Goal: Task Accomplishment & Management: Manage account settings

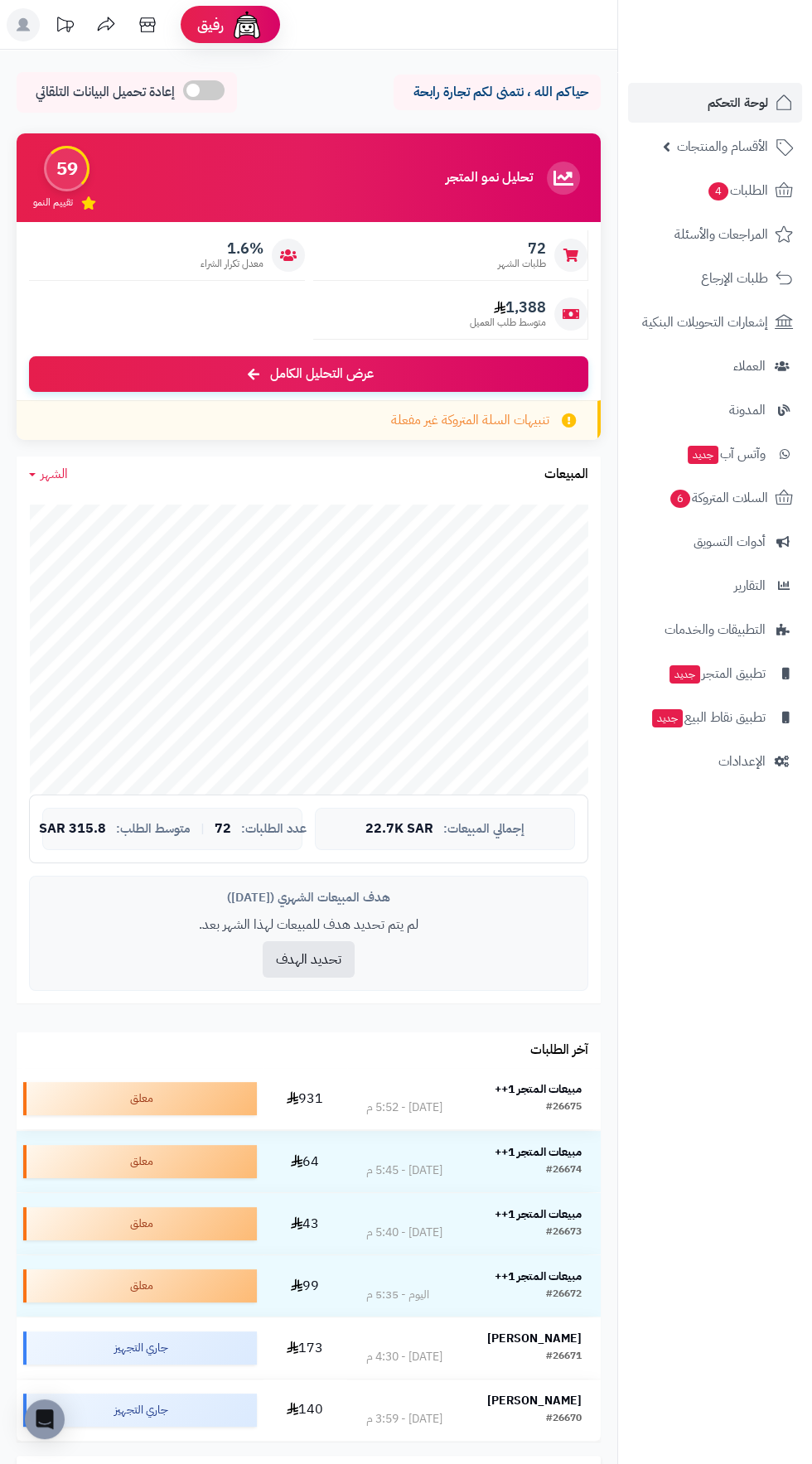
click at [538, 1088] on strong "مبيعات المتجر 1++" at bounding box center [538, 1090] width 87 height 18
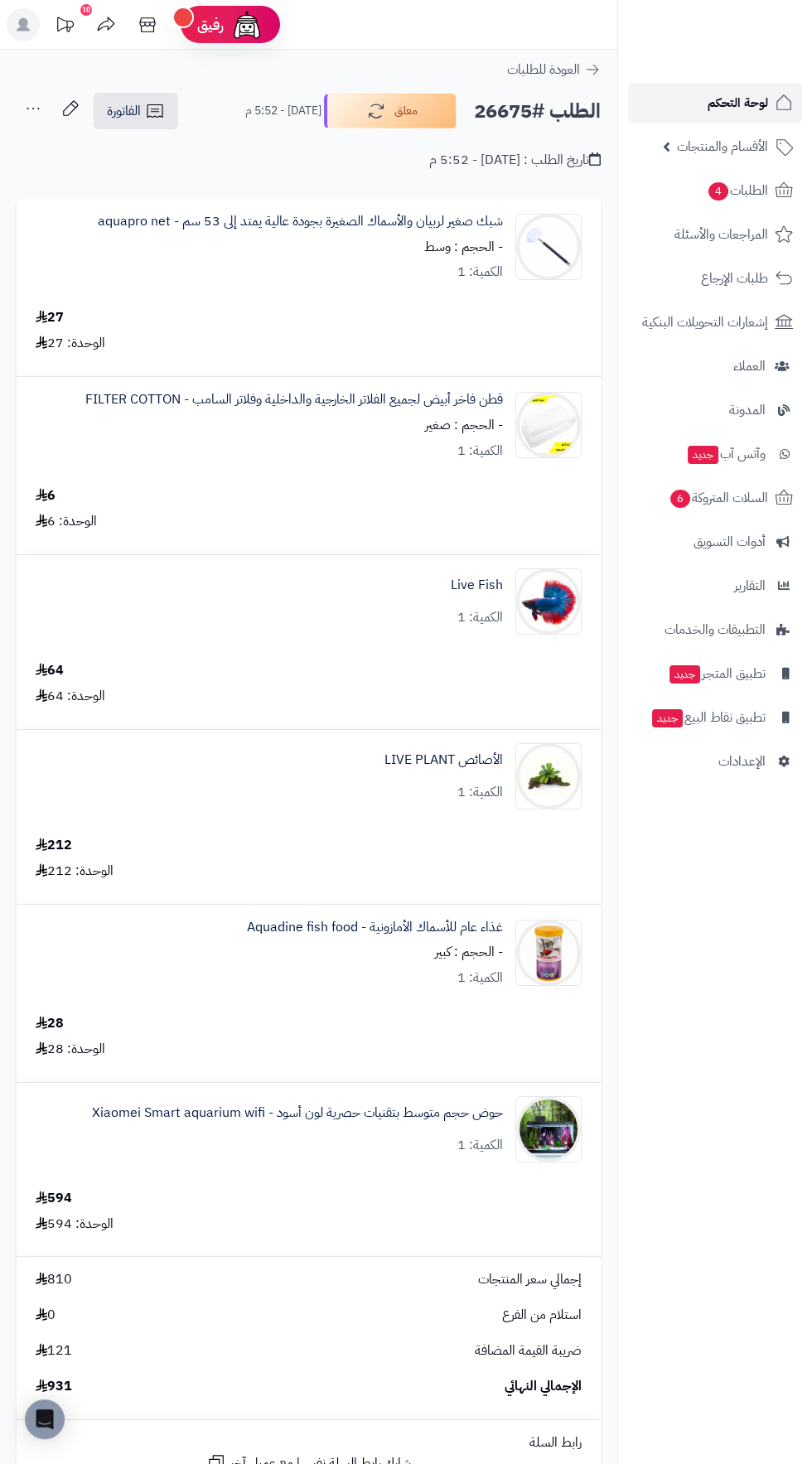
click at [760, 99] on span "لوحة التحكم" at bounding box center [738, 103] width 60 height 23
